Goal: Use online tool/utility: Use online tool/utility

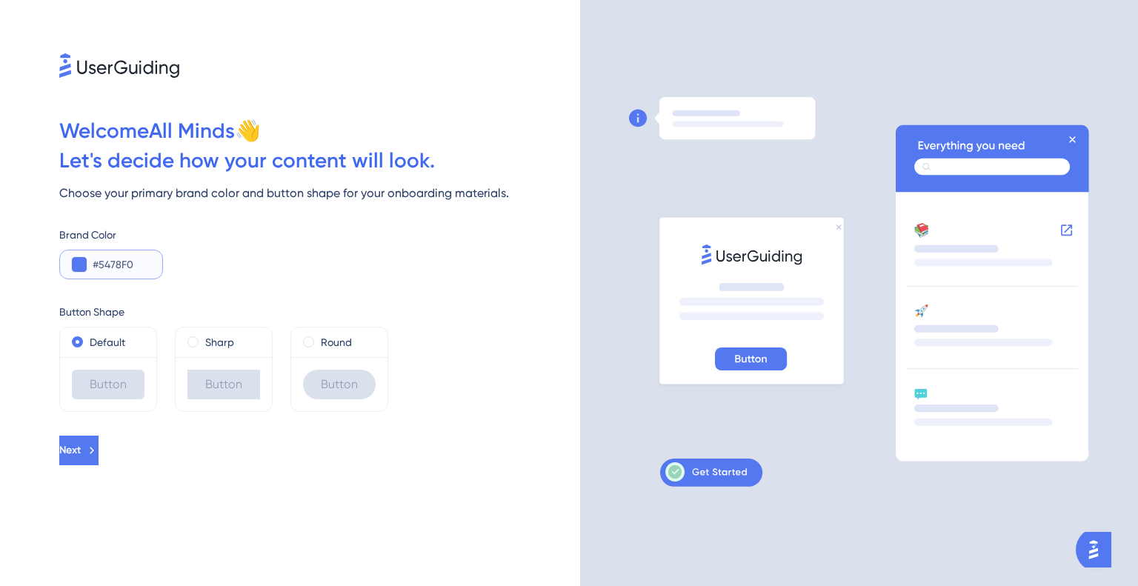
click at [81, 260] on button at bounding box center [79, 264] width 15 height 15
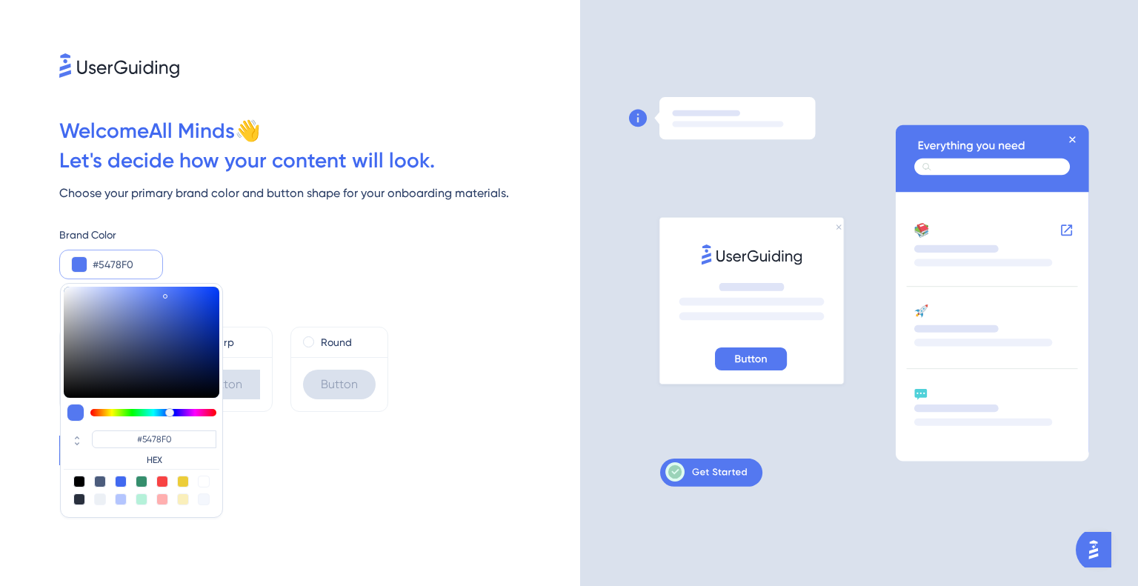
type input "#547af0"
type input "#547AF0"
type input "#5490f0"
type input "#5490F0"
type input "#54e8f0"
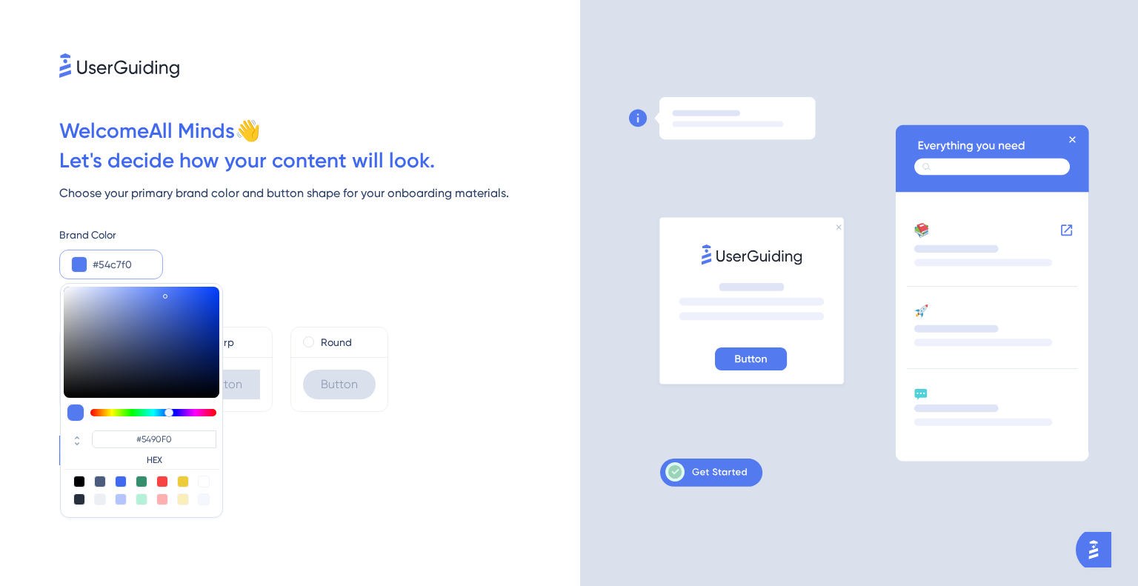
type input "#54C7F0"
type input "#54f0c1"
type input "#54E8F0"
type input "#54f095"
type input "#54F0C1"
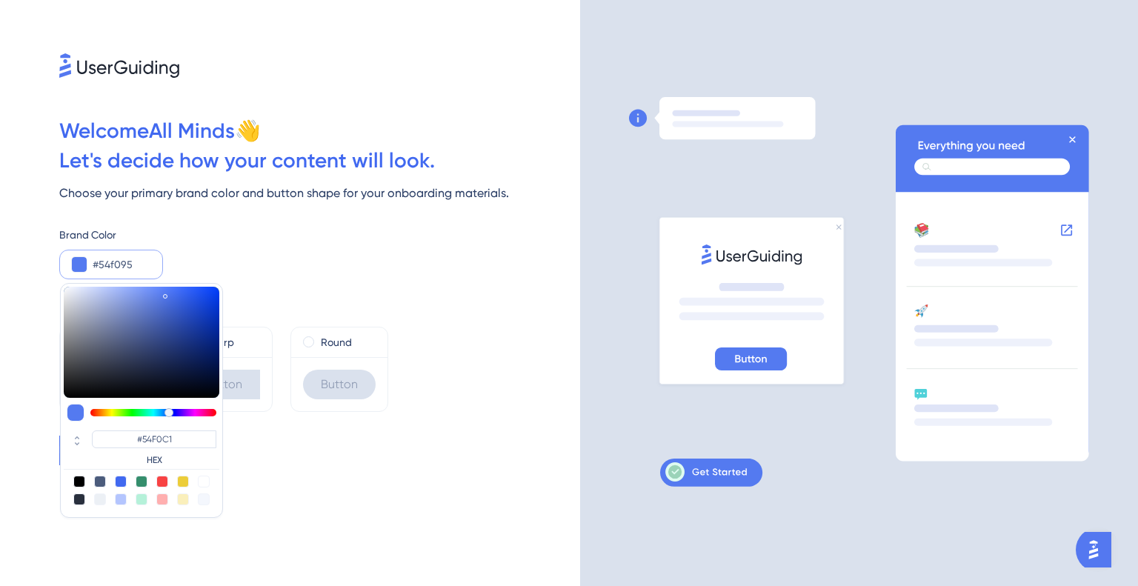
type input "#54f07f"
type input "#54F095"
type input "#54f074"
type input "#54F07F"
type input "#55f054"
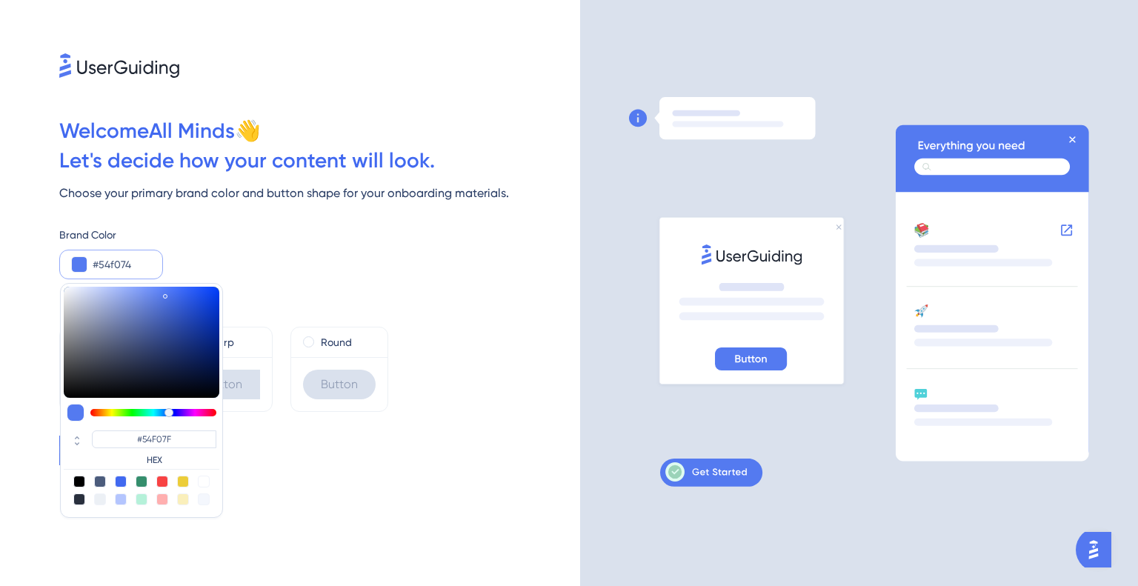
type input "#54F074"
type input "#6bf054"
type input "#55F054"
type input "#7cf054"
type input "#6BF054"
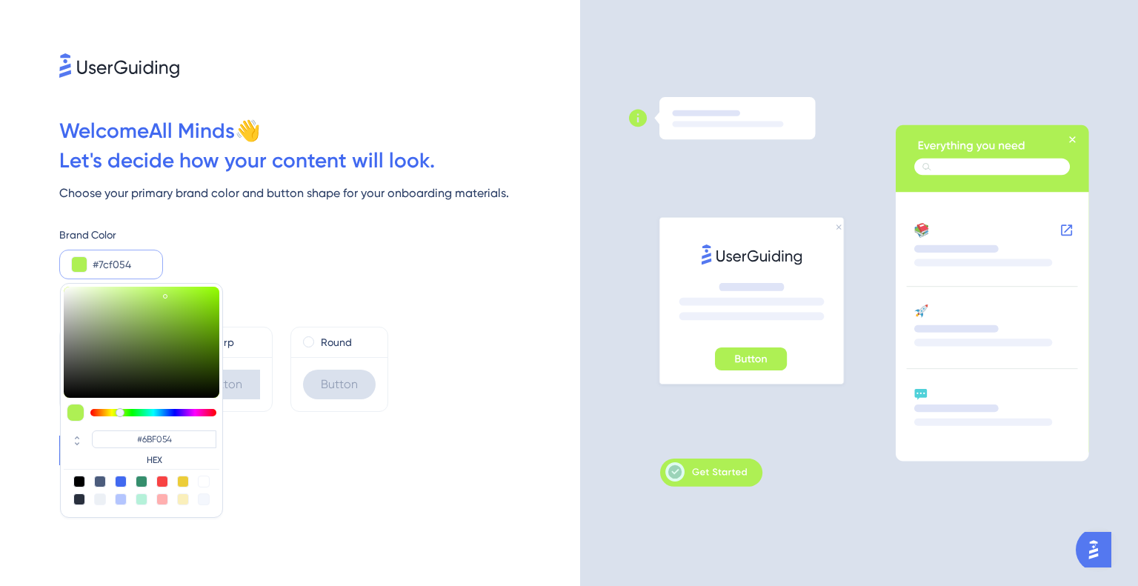
type input "#aef054"
type input "#7CF054"
type input "#c4f054"
type input "#AEF054"
type input "#cff054"
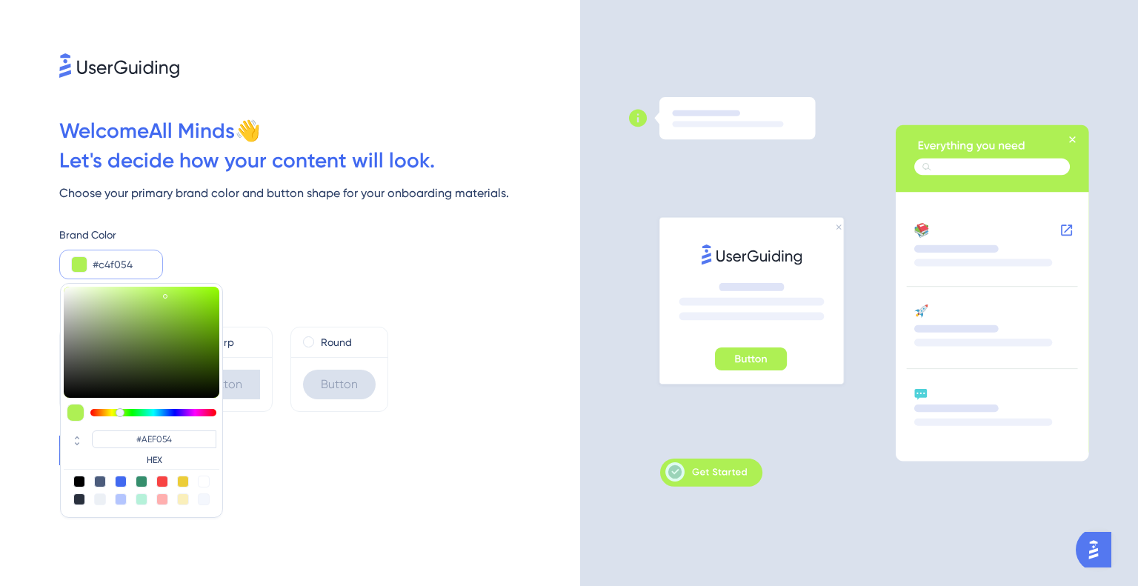
type input "#C4F054"
type input "#d4f054"
type input "#CFF054"
type input "#dff054"
type input "#D4F054"
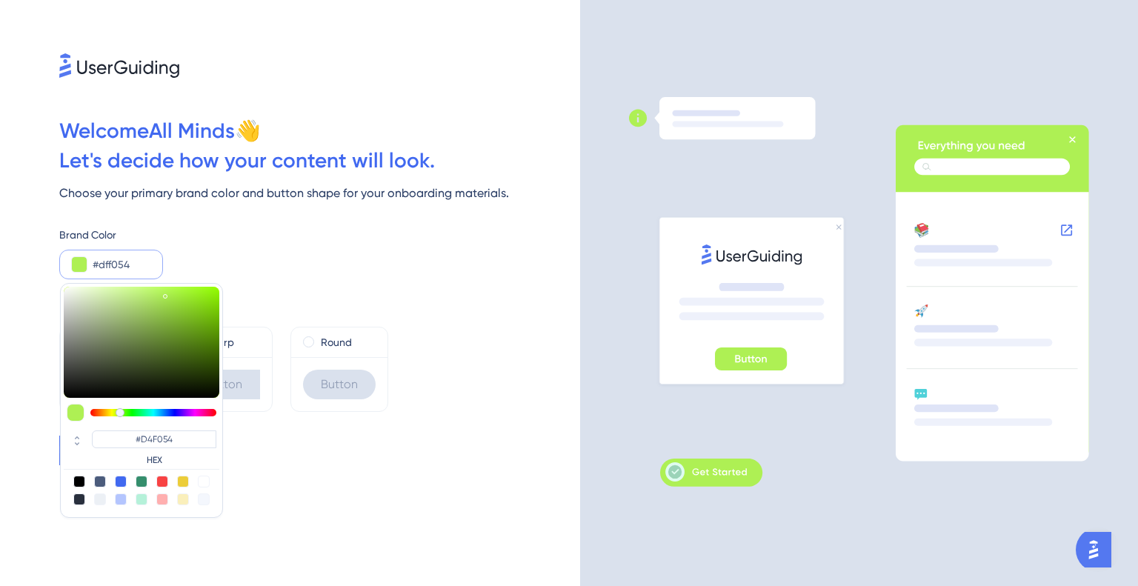
type input "#f0e554"
type input "#DFF054"
type input "#f0e054"
type input "#F0E554"
type input "#f0d554"
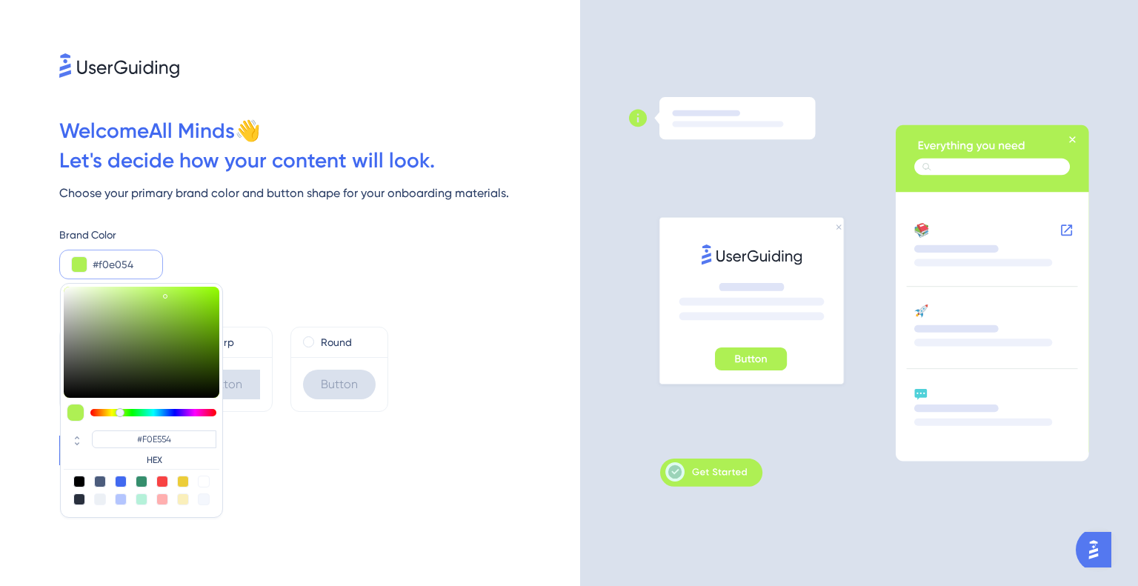
type input "#F0E054"
type input "#f0ca54"
type input "#F0D554"
type input "#f0c454"
type input "#F0CA54"
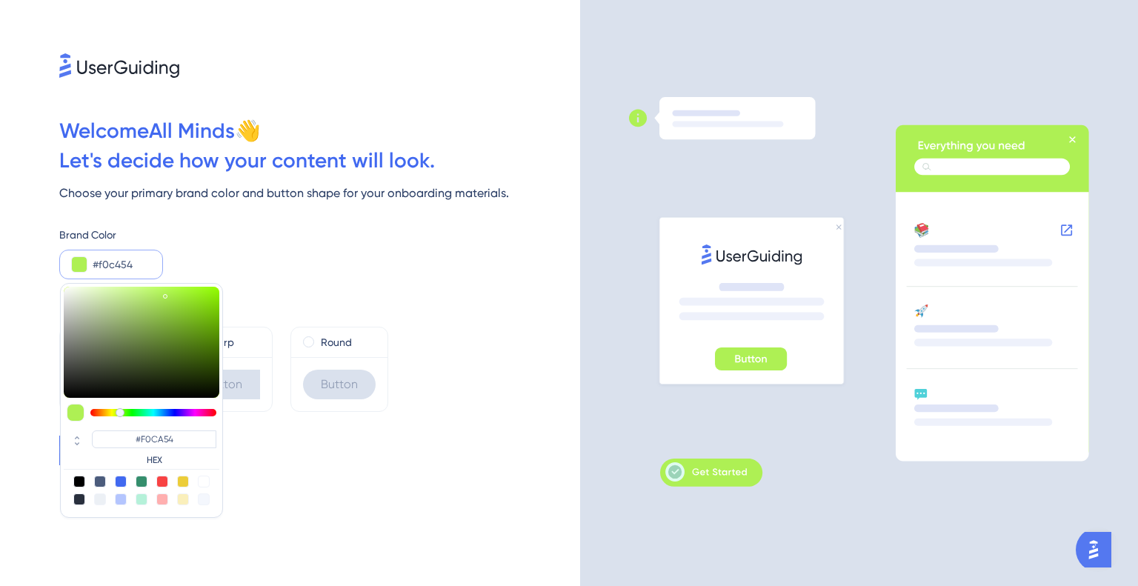
type input "#f0bf54"
type input "#F0C454"
type input "#f0b454"
type input "#F0B454"
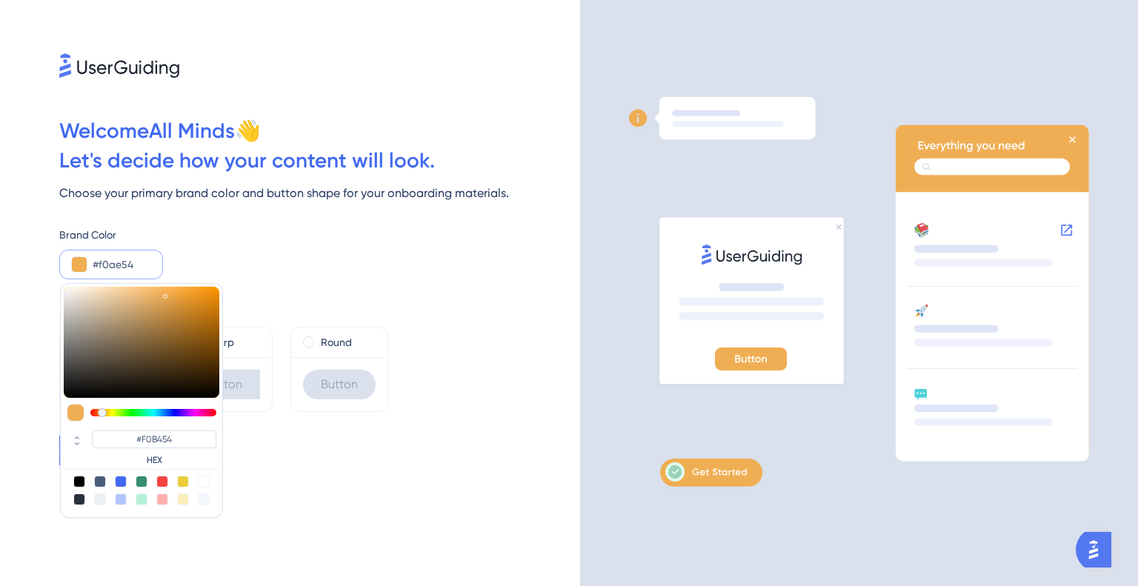
type input "#f0a954"
type input "#F0A954"
type input "#f0a354"
type input "#F0A354"
type input "#f09e54"
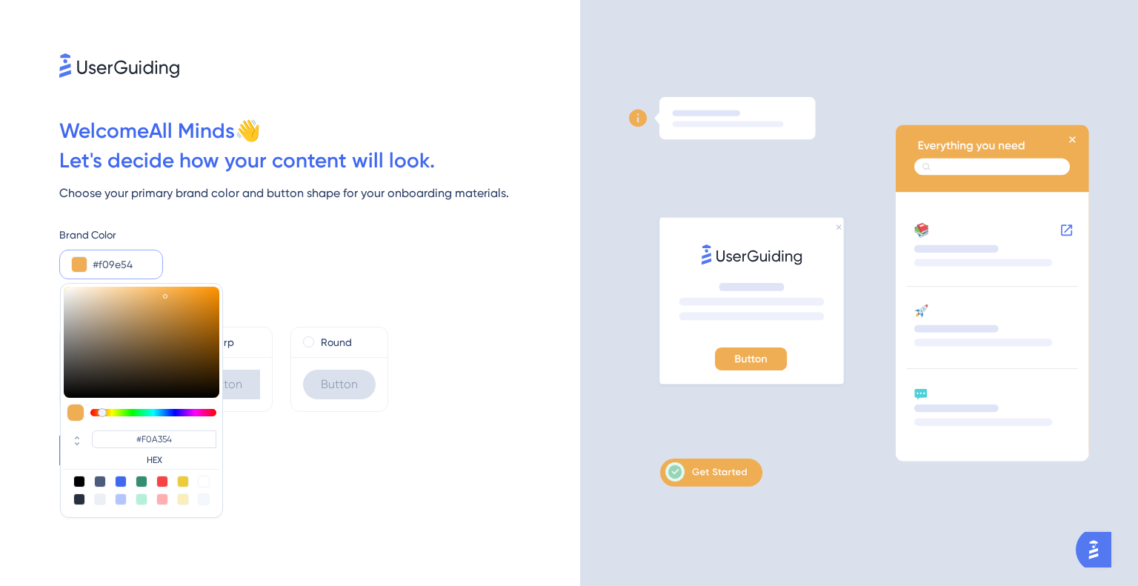
type input "#F09E54"
type input "#f09854"
type input "#F09854"
type input "#f09354"
type input "#F09354"
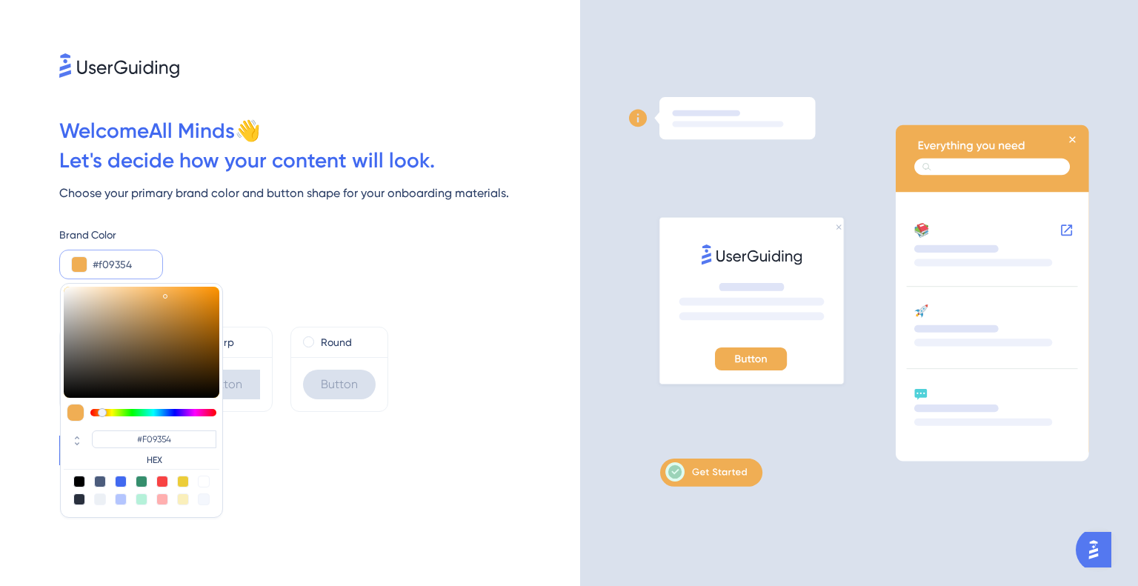
type input "#f08d54"
type input "#F08D54"
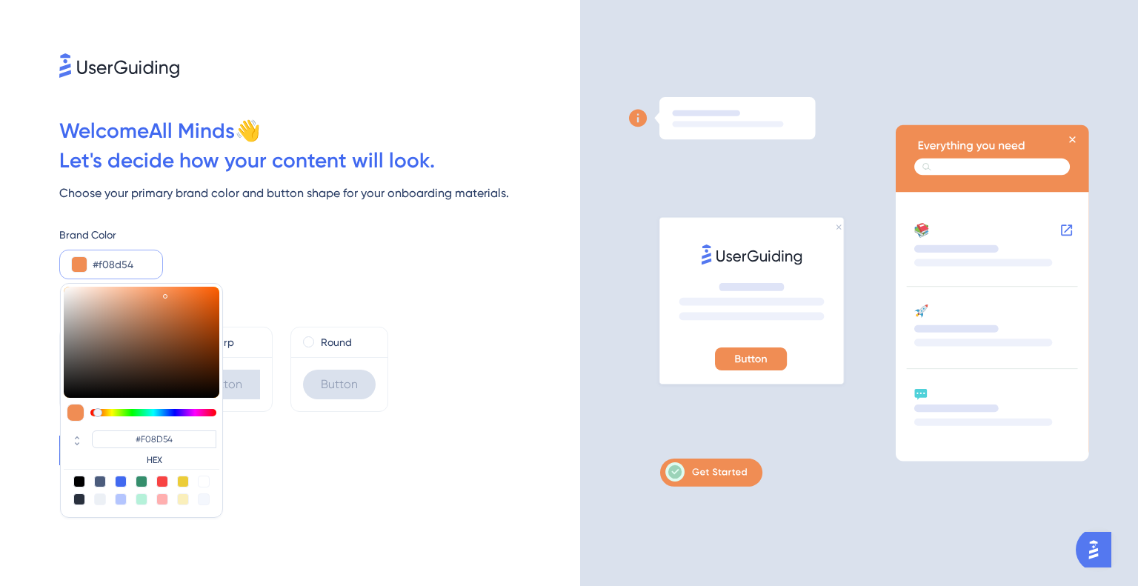
type input "#f08854"
type input "#F08854"
type input "#f08254"
type input "#F08254"
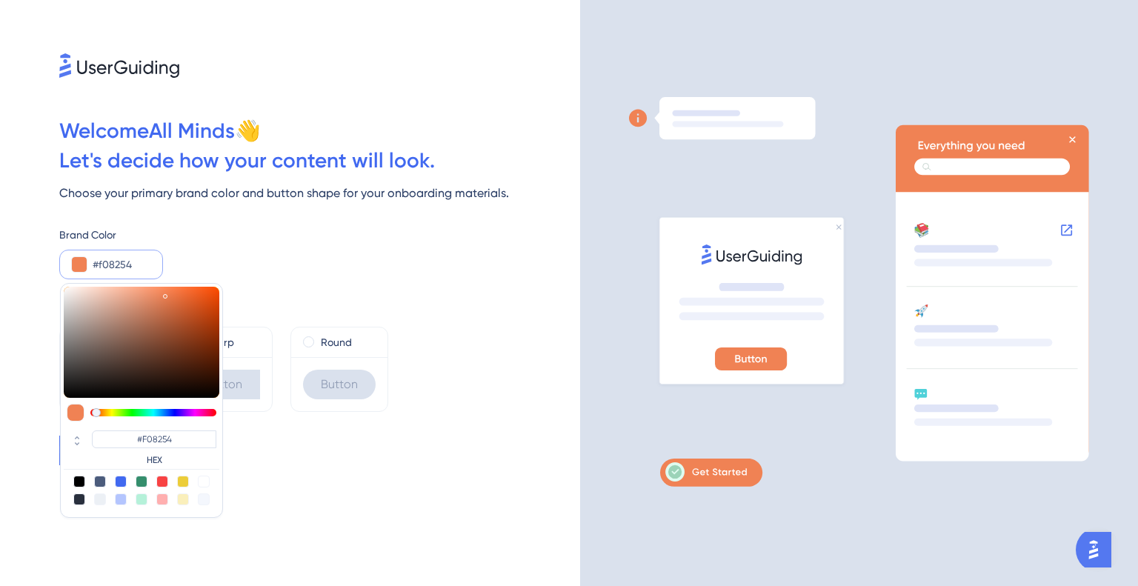
type input "#f07754"
type input "#F07754"
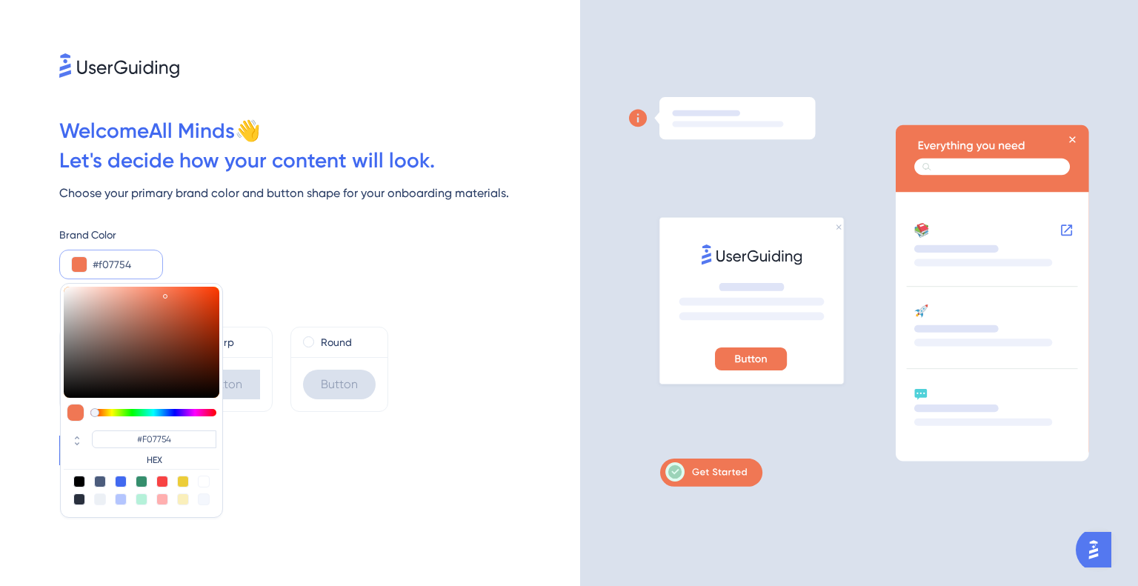
type input "#f07254"
type input "#F07254"
type input "#f06754"
type input "#F06754"
type input "#f06154"
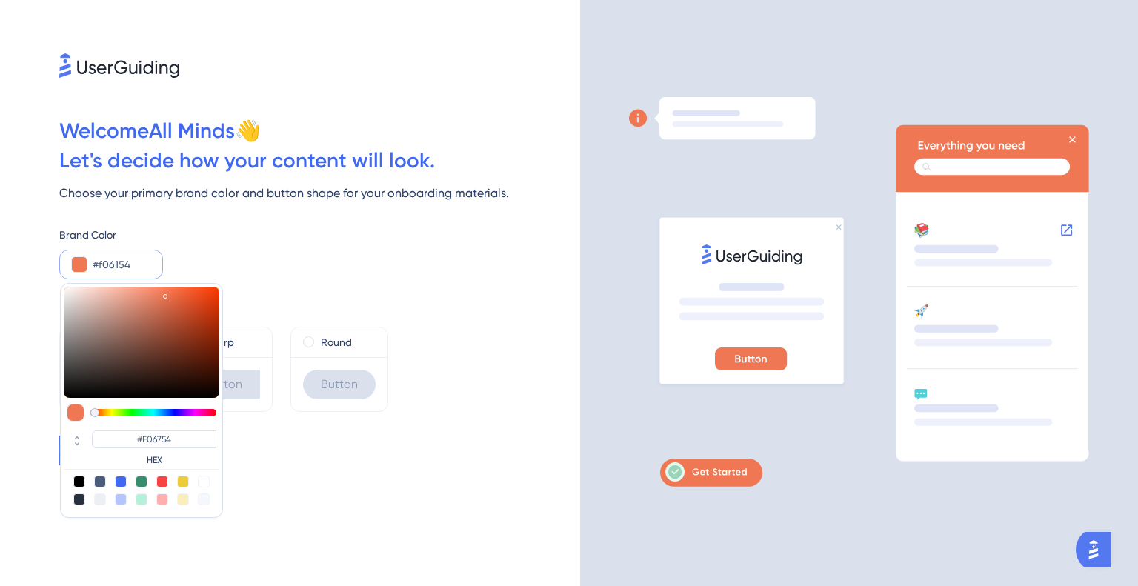
type input "#F06154"
type input "#f05c54"
type input "#F05C54"
type input "#f05654"
type input "#F05654"
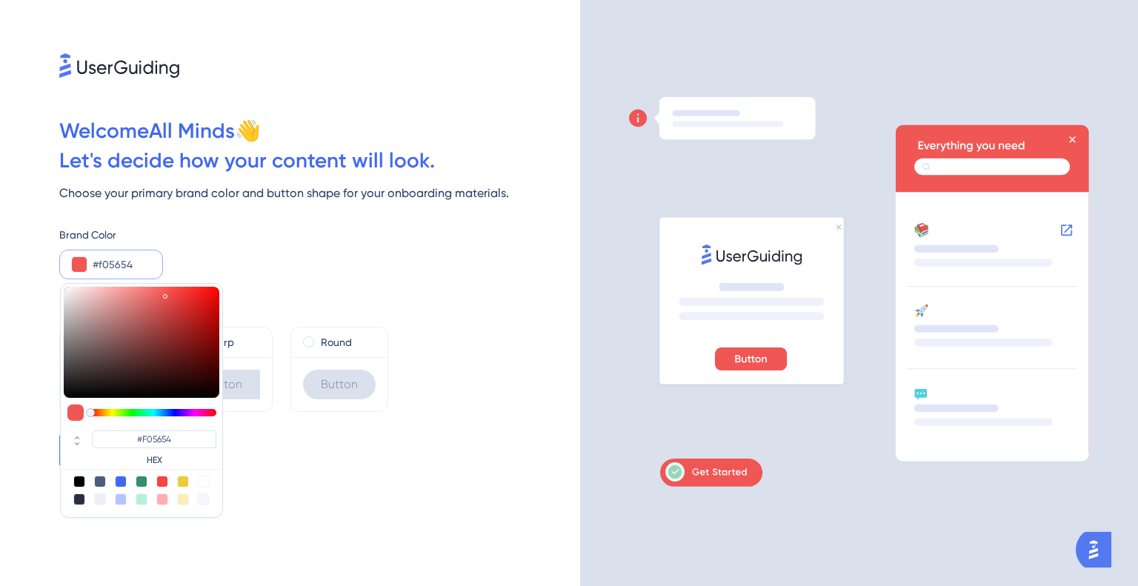
type input "#f05c54"
type input "#F05C54"
type input "#f06154"
type input "#F06154"
type input "#f06c54"
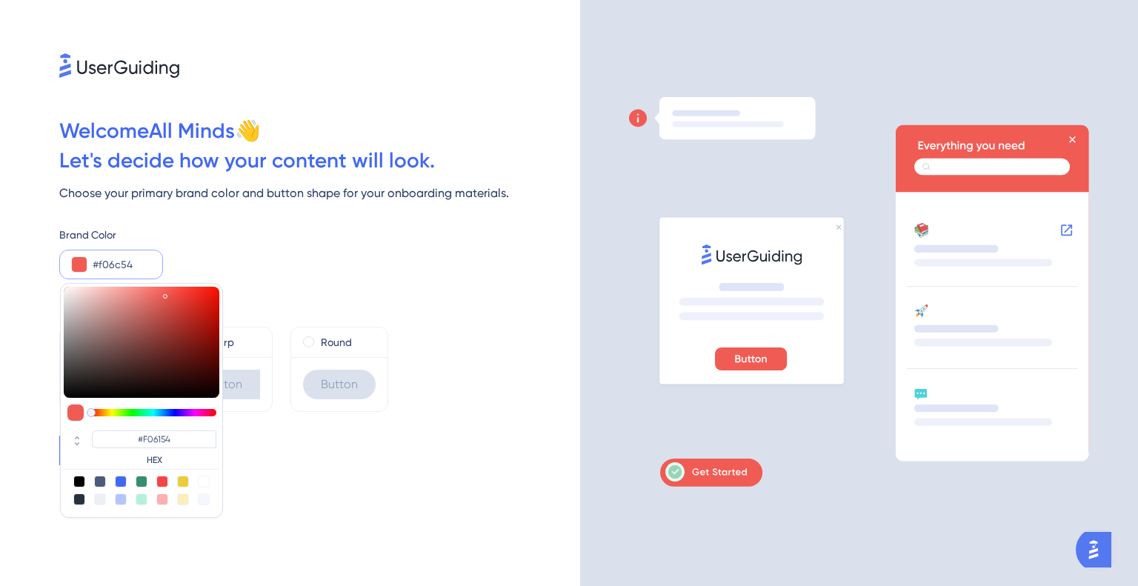
type input "#F06C54"
type input "#f07254"
type input "#F07254"
type input "#f07d54"
type input "#F07D54"
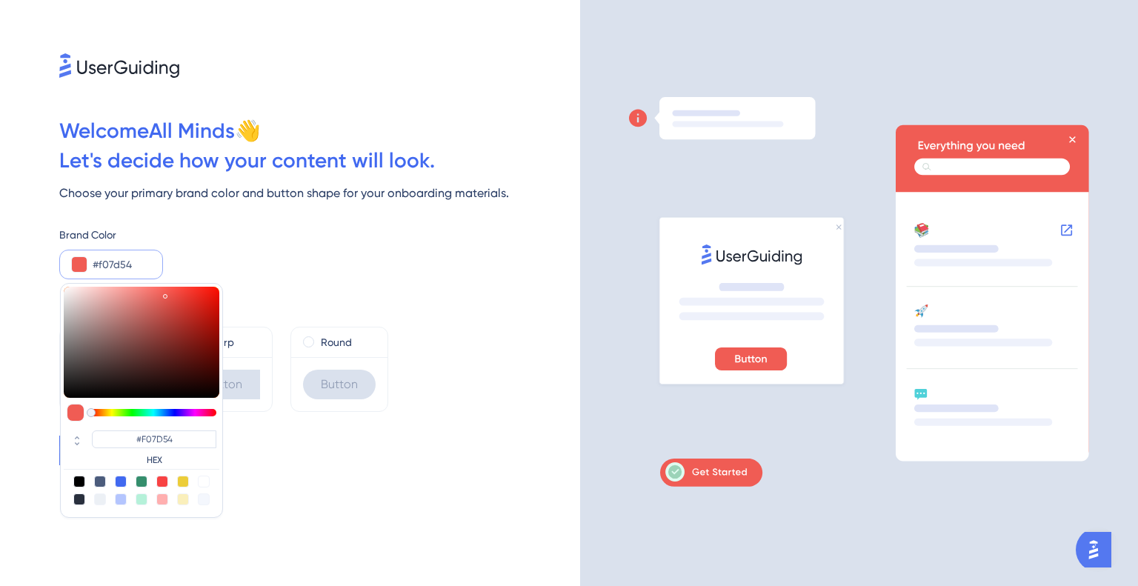
type input "#f08254"
type input "#F08254"
type input "#f08854"
type input "#F08854"
type input "#f08d54"
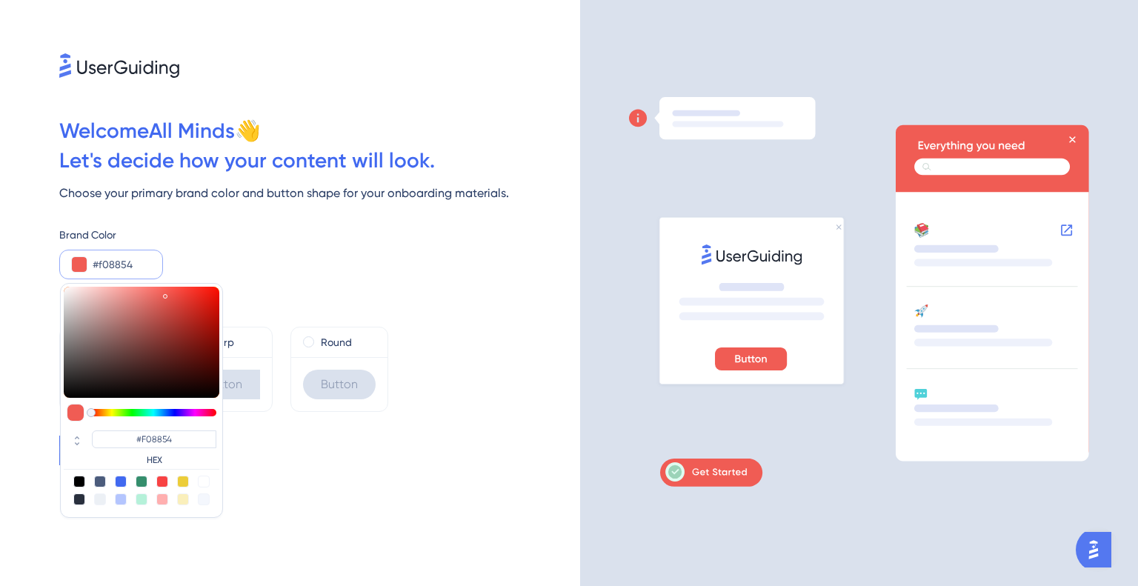
type input "#F08D54"
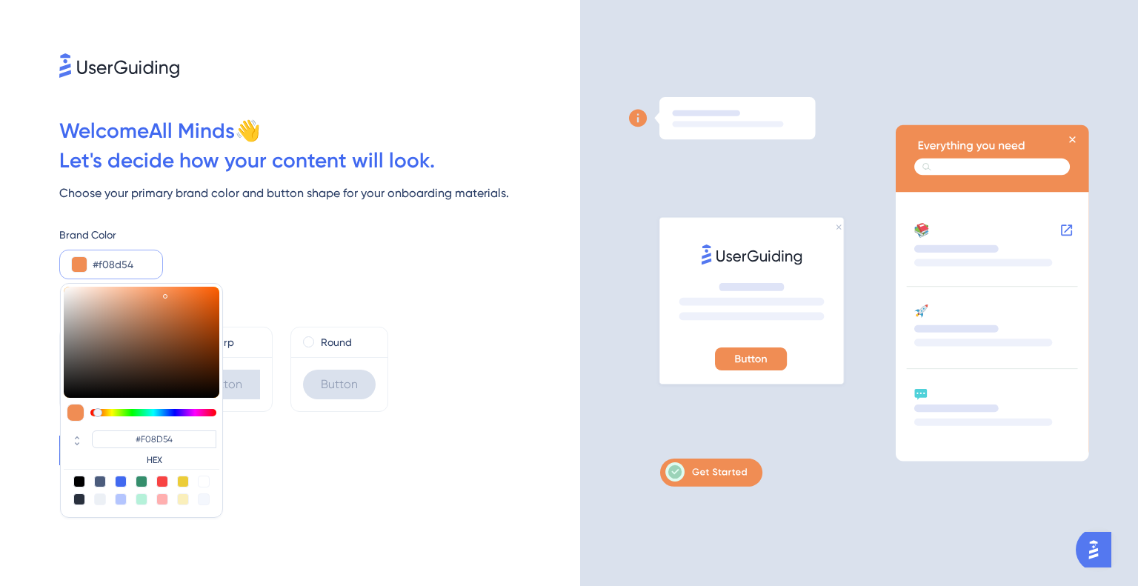
type input "#f09354"
type input "#F09354"
type input "#f09854"
type input "#F09854"
type input "#f09e54"
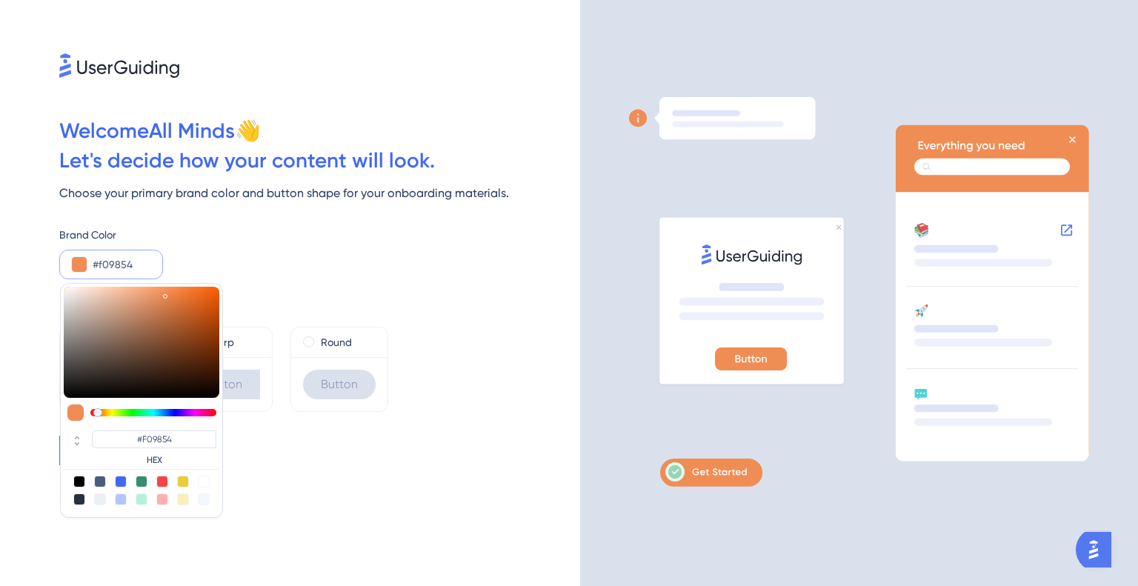
type input "#F09E54"
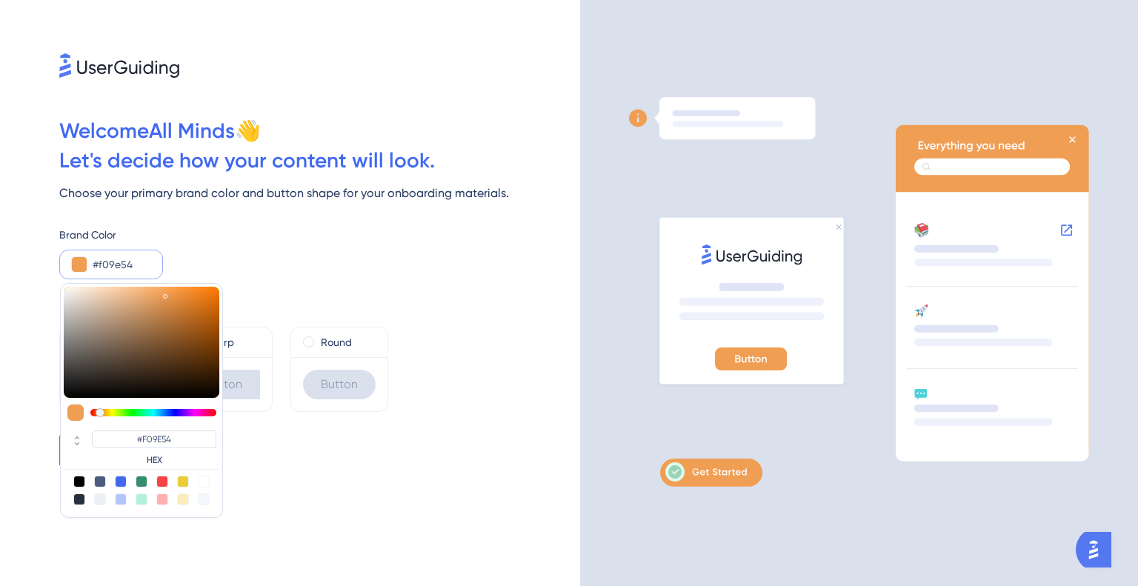
drag, startPoint x: 169, startPoint y: 413, endPoint x: 100, endPoint y: 411, distance: 68.9
click at [100, 411] on div at bounding box center [100, 412] width 9 height 9
click at [274, 281] on div "Button Shape Default Button Sharp Button Round Button" at bounding box center [319, 345] width 521 height 133
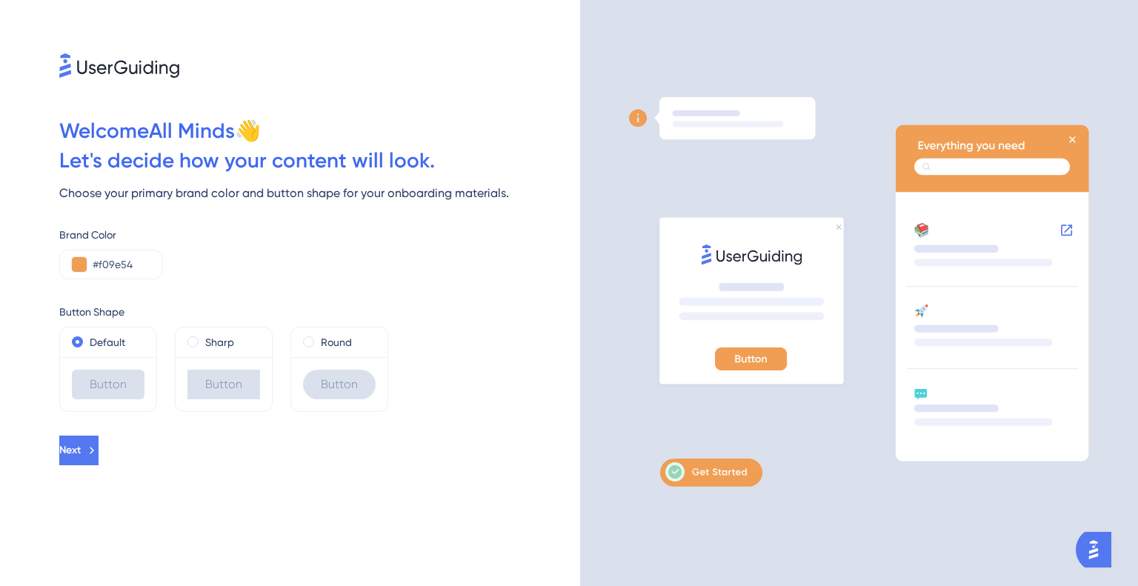
click at [126, 377] on div "Button" at bounding box center [108, 385] width 73 height 30
click at [314, 340] on div "Round" at bounding box center [339, 342] width 73 height 18
click at [76, 335] on div "Default" at bounding box center [108, 342] width 73 height 18
click at [81, 451] on span "Next" at bounding box center [69, 451] width 21 height 18
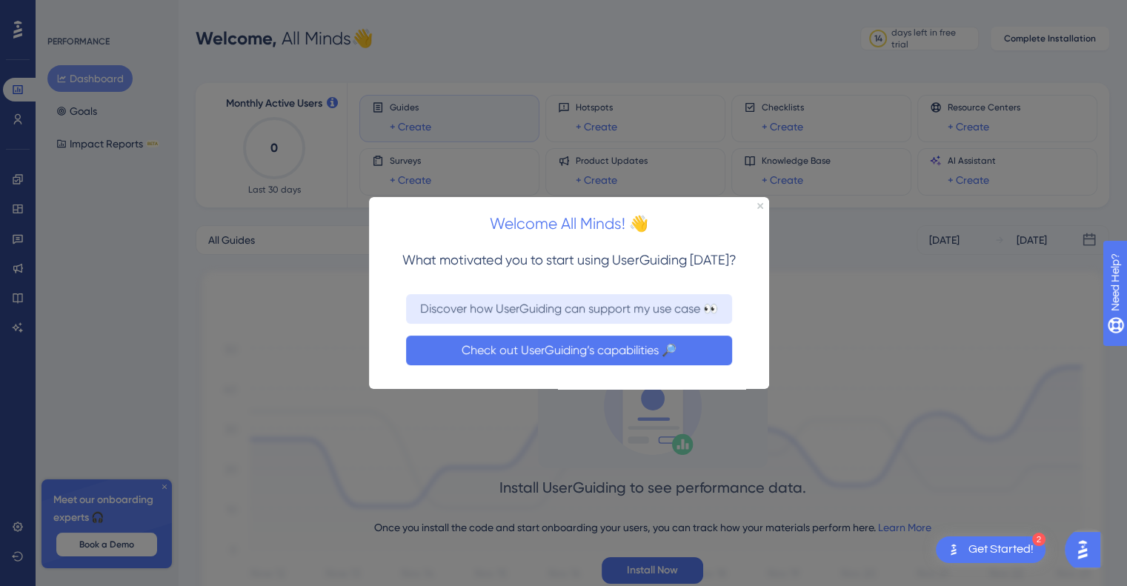
click at [642, 345] on button "Check out UserGuiding’s capabilities 🔎" at bounding box center [569, 350] width 326 height 30
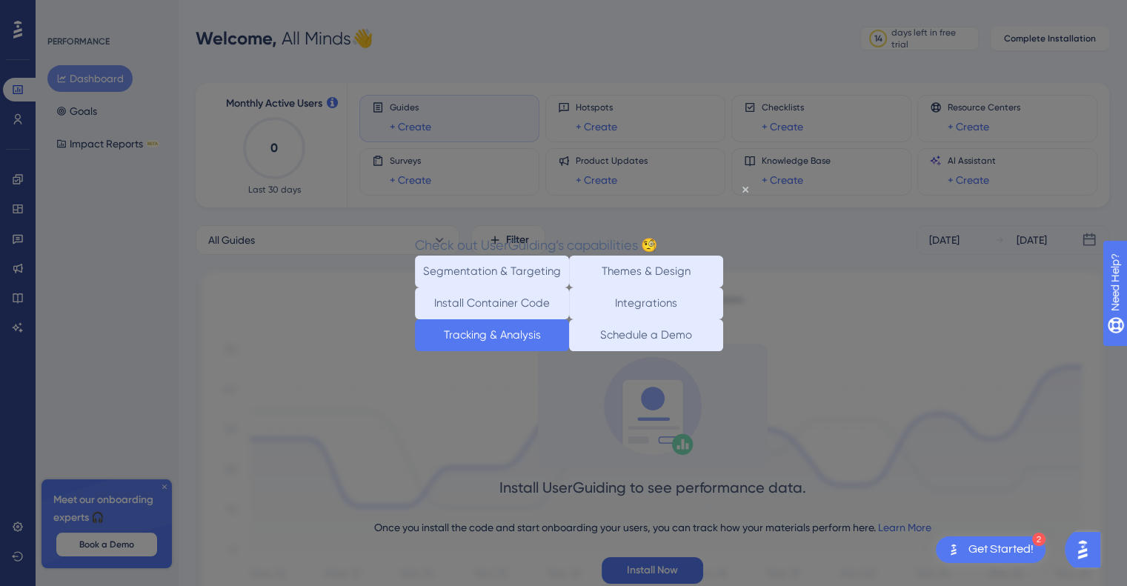
click at [488, 351] on button "Tracking & Analysis" at bounding box center [492, 335] width 154 height 32
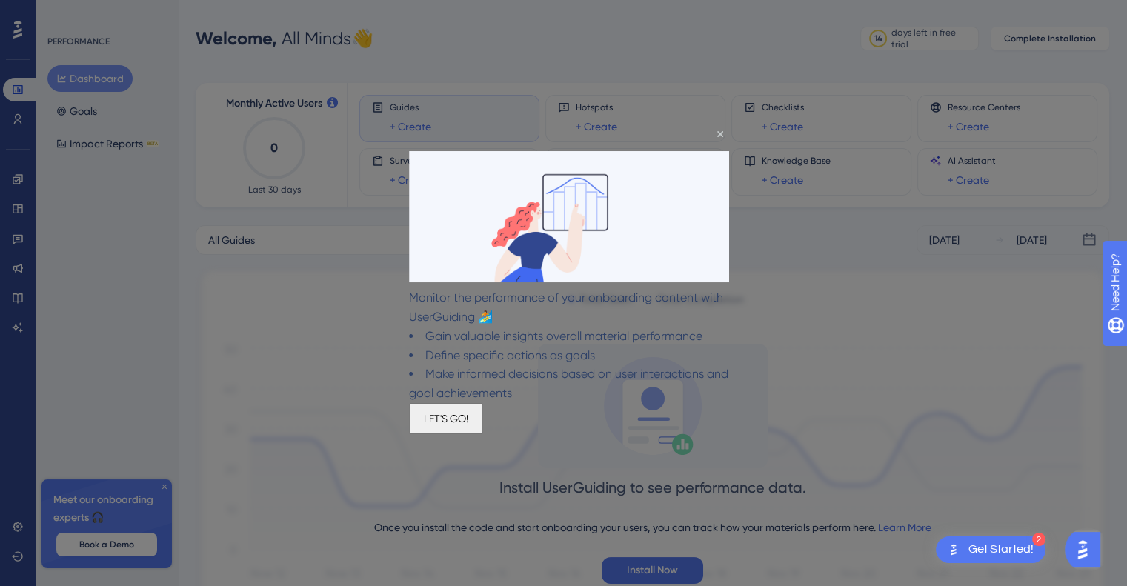
click at [483, 434] on button "LET'S GO!" at bounding box center [446, 418] width 74 height 31
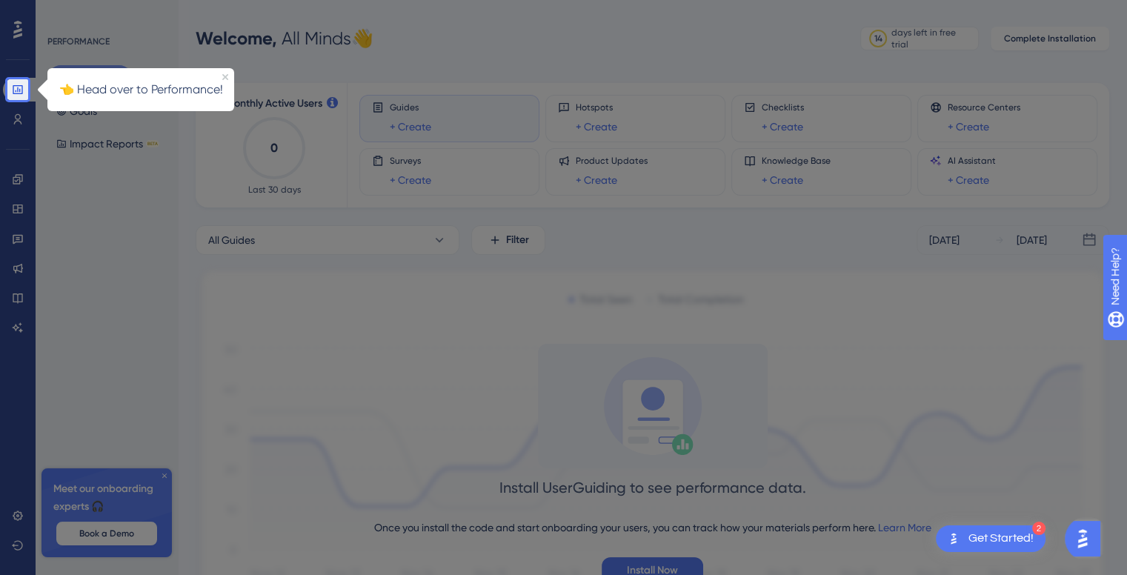
click at [13, 118] on div at bounding box center [17, 378] width 21 height 557
click at [17, 88] on icon at bounding box center [18, 90] width 12 height 12
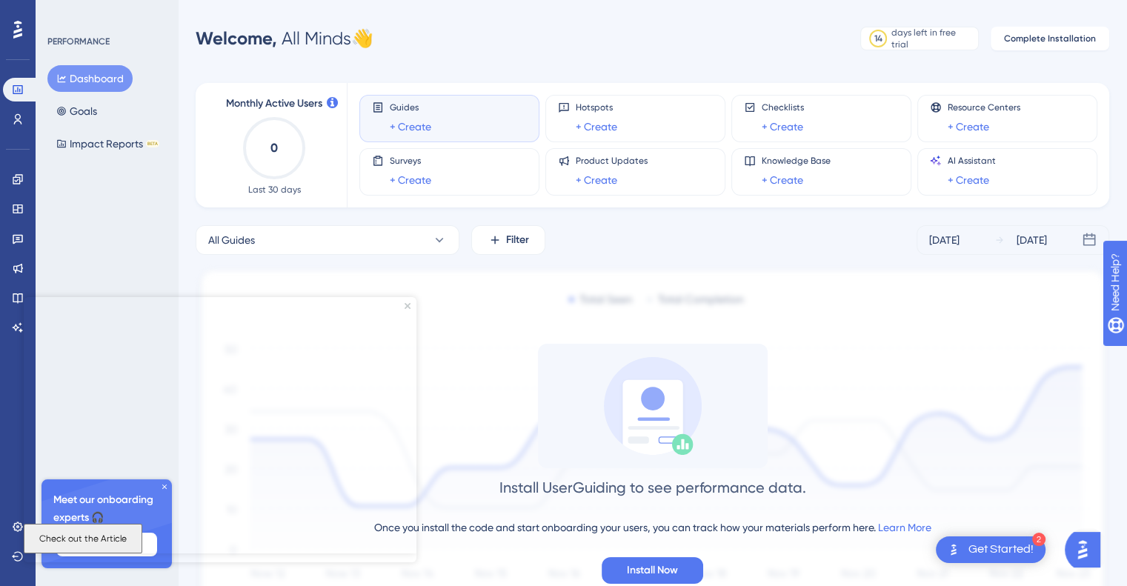
click at [534, 310] on img at bounding box center [653, 438] width 914 height 343
